Goal: Transaction & Acquisition: Purchase product/service

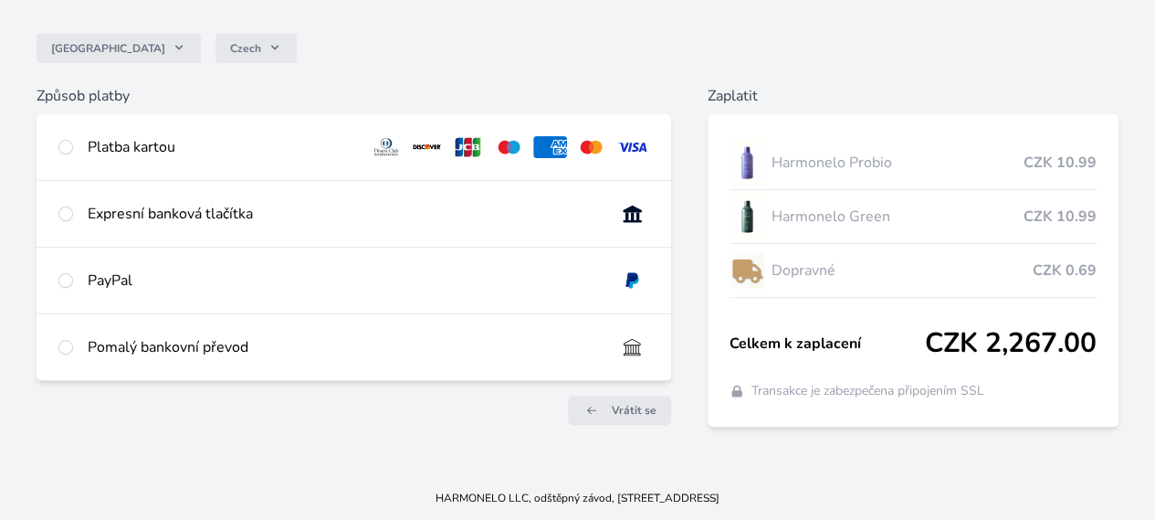
scroll to position [274, 0]
click at [73, 140] on input "radio" at bounding box center [65, 147] width 15 height 15
radio input "true"
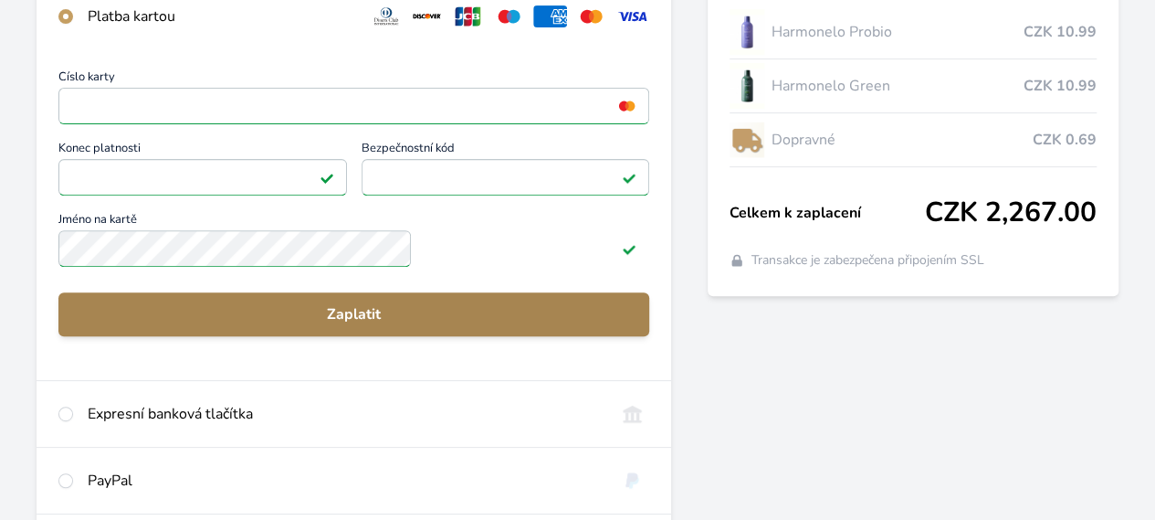
click at [405, 325] on span "Zaplatit" at bounding box center [354, 314] width 562 height 22
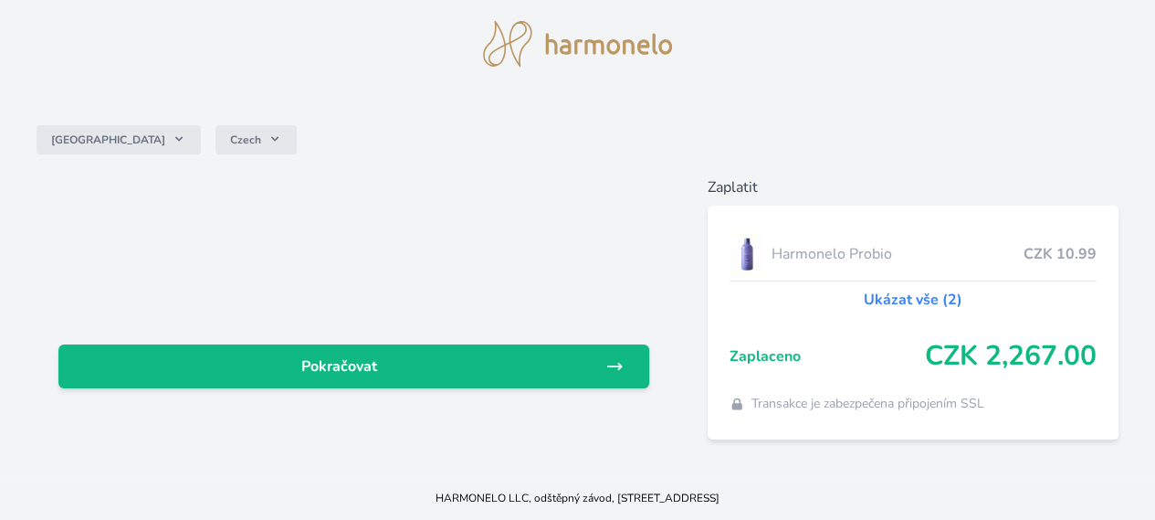
scroll to position [220, 0]
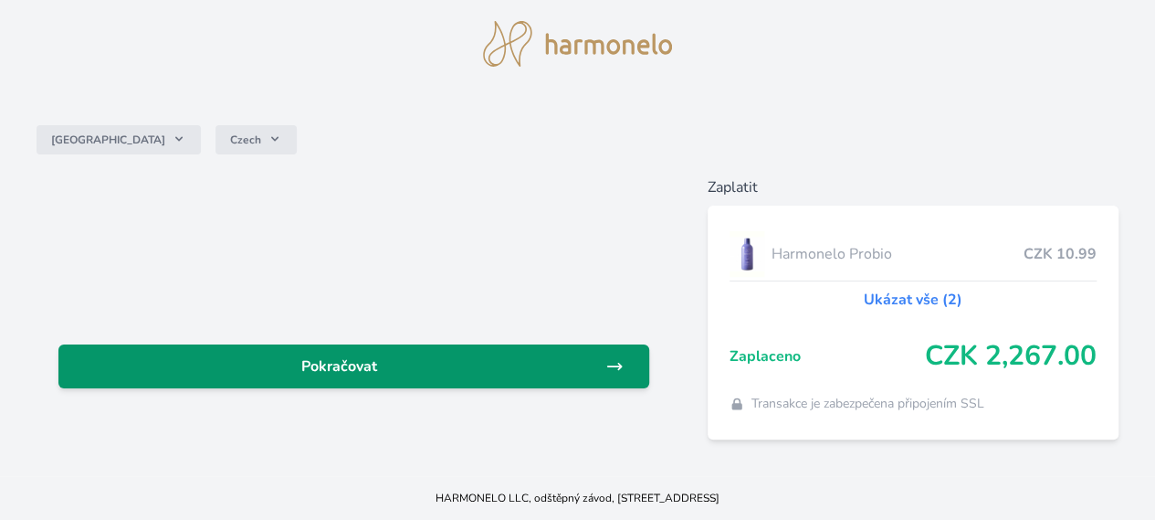
click at [404, 355] on span "Pokračovat" at bounding box center [339, 366] width 532 height 22
